Goal: Information Seeking & Learning: Learn about a topic

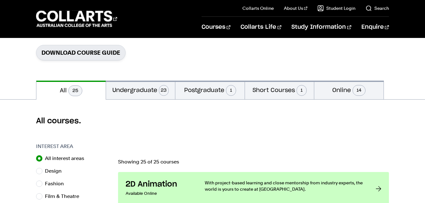
scroll to position [116, 0]
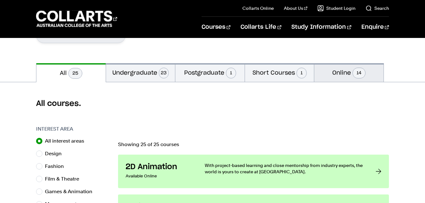
click at [341, 74] on button "Online 14" at bounding box center [348, 72] width 69 height 19
radio input "false"
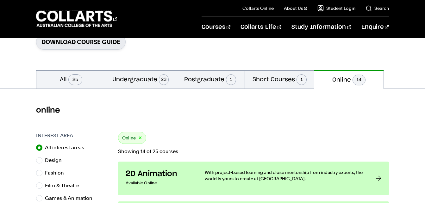
scroll to position [118, 0]
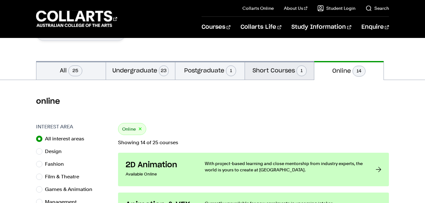
click at [283, 69] on button "Short Courses 1" at bounding box center [279, 70] width 69 height 19
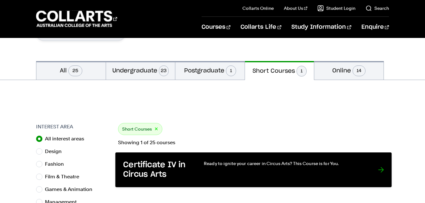
click at [290, 164] on p "Ready to ignite your career in Circus Arts? This Course is for You." at bounding box center [284, 163] width 161 height 6
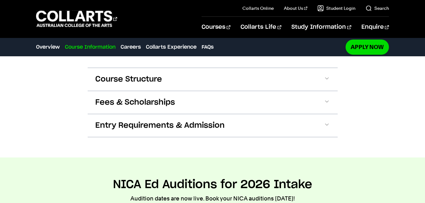
scroll to position [840, 0]
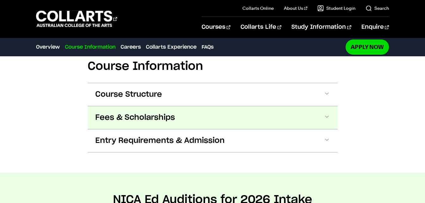
click at [321, 118] on button "Fees & Scholarships" at bounding box center [213, 117] width 250 height 23
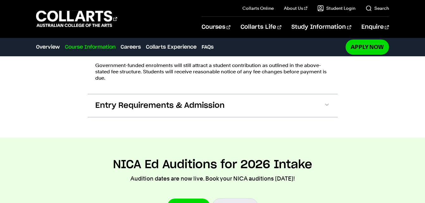
scroll to position [1024, 0]
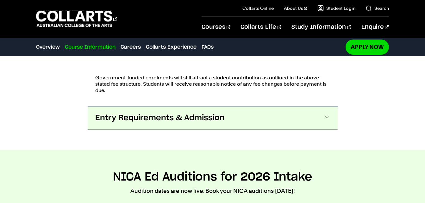
click at [274, 124] on button "Entry Requirements & Admission" at bounding box center [213, 118] width 250 height 23
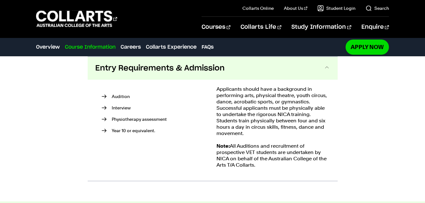
scroll to position [1061, 0]
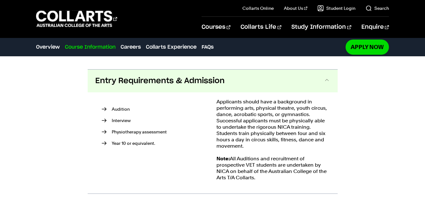
click at [134, 144] on li "Year 10 or equivalent." at bounding box center [155, 143] width 107 height 6
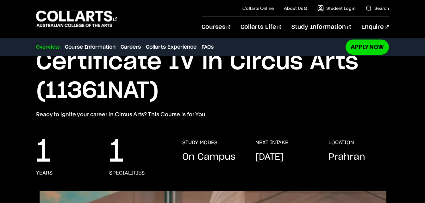
scroll to position [0, 0]
